Goal: Navigation & Orientation: Find specific page/section

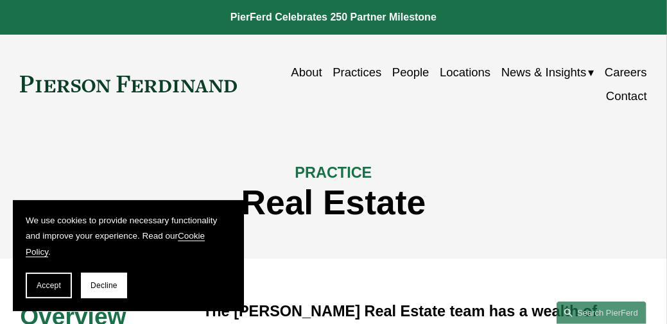
click at [360, 71] on link "Practices" at bounding box center [357, 72] width 49 height 24
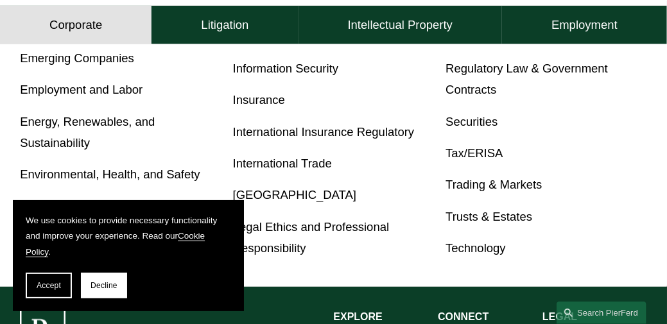
scroll to position [684, 0]
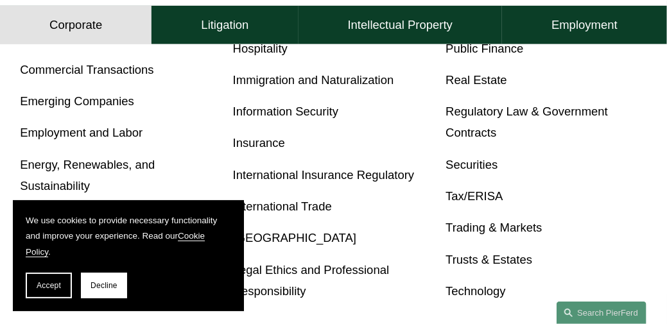
click at [469, 87] on link "Real Estate" at bounding box center [477, 79] width 62 height 13
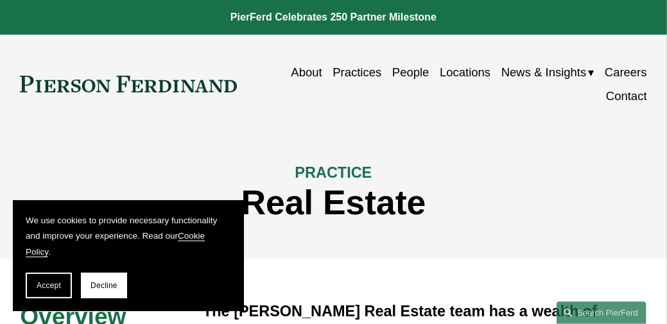
click at [307, 69] on link "About" at bounding box center [306, 72] width 31 height 24
